Goal: Find specific page/section

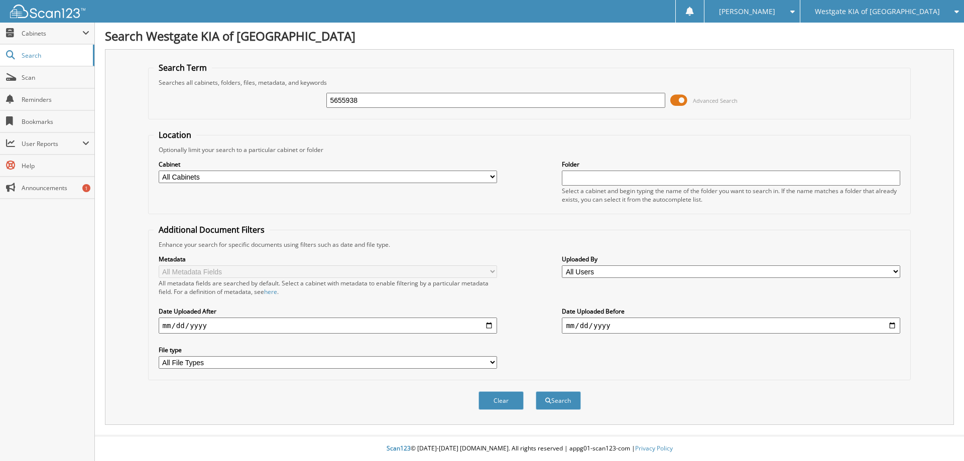
type input "5655938"
click at [535, 391] on button "Search" at bounding box center [557, 400] width 45 height 19
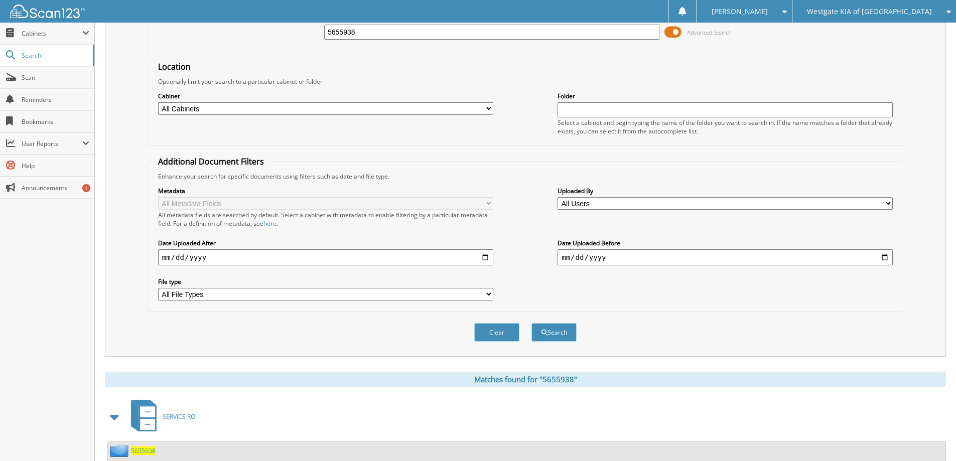
scroll to position [100, 0]
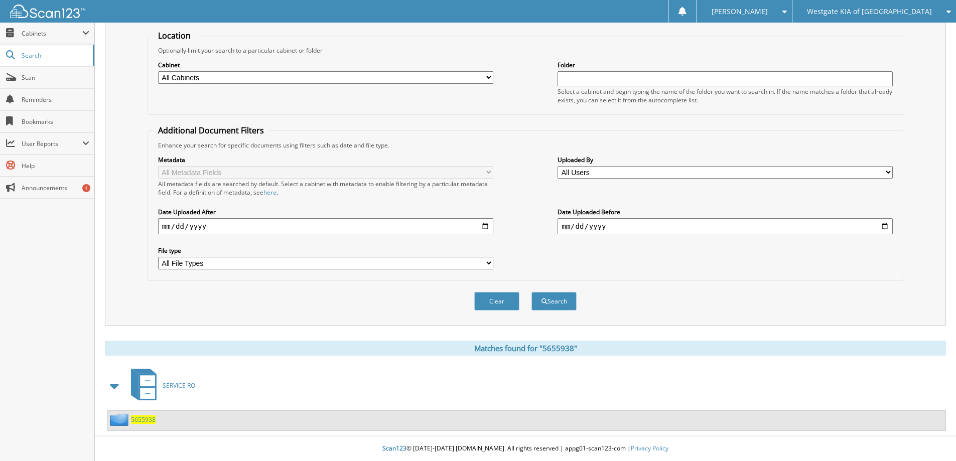
click at [144, 423] on span "5655938" at bounding box center [143, 420] width 25 height 9
